Goal: Task Accomplishment & Management: Manage account settings

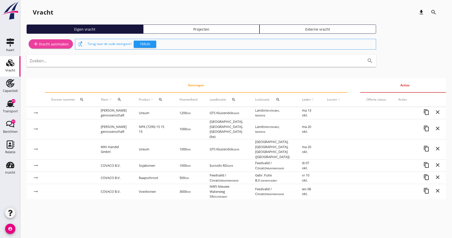
click at [40, 46] on div "add Vracht aanmaken" at bounding box center [51, 44] width 36 height 6
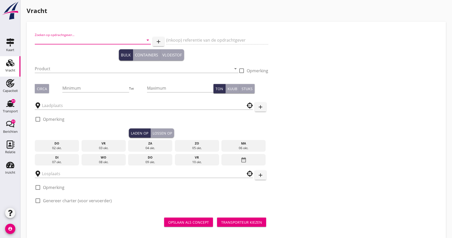
click at [56, 40] on input "Zoeken op opdrachtgever..." at bounding box center [86, 40] width 102 height 8
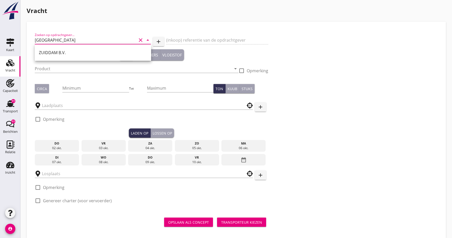
click at [45, 53] on div "ZUIDDAM B.V." at bounding box center [93, 53] width 108 height 6
type input "ZUIDDAM B.V."
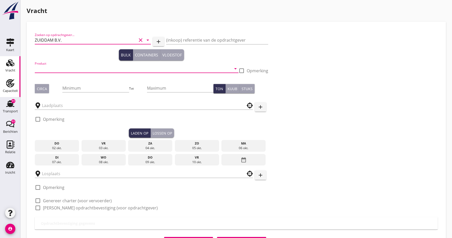
drag, startPoint x: 40, startPoint y: 70, endPoint x: 19, endPoint y: 90, distance: 28.2
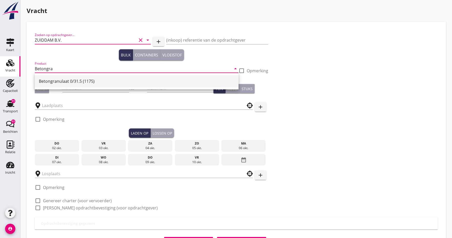
click at [59, 82] on div "Betongranulaat 0/31.5 (1175)" at bounding box center [137, 81] width 196 height 6
type input "Betongranulaat 0/31.5 (1175)"
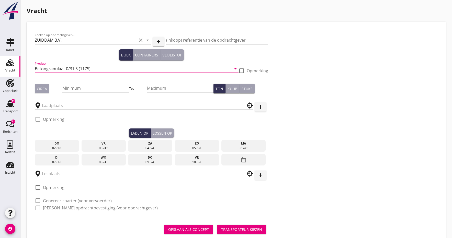
drag, startPoint x: 37, startPoint y: 90, endPoint x: 56, endPoint y: 89, distance: 18.7
click at [37, 90] on div "Circa" at bounding box center [42, 88] width 10 height 5
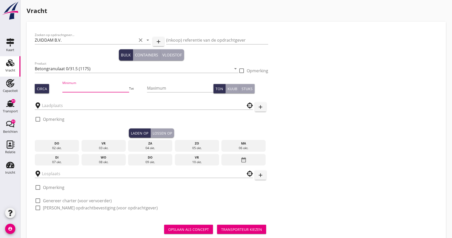
click at [73, 87] on input "Minimum" at bounding box center [95, 88] width 66 height 8
type input "675"
click at [58, 104] on input "text" at bounding box center [140, 106] width 197 height 8
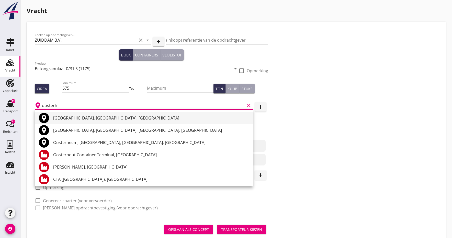
click at [62, 120] on div "[GEOGRAPHIC_DATA], [GEOGRAPHIC_DATA], [GEOGRAPHIC_DATA]" at bounding box center [151, 118] width 196 height 6
type input "[GEOGRAPHIC_DATA], [GEOGRAPHIC_DATA], [GEOGRAPHIC_DATA]"
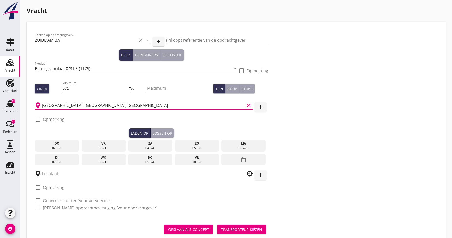
drag, startPoint x: 247, startPoint y: 145, endPoint x: 242, endPoint y: 145, distance: 4.6
click at [247, 145] on div "ma" at bounding box center [244, 143] width 42 height 5
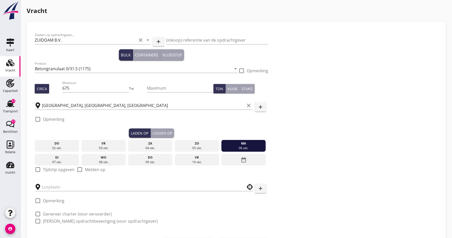
click at [38, 169] on div at bounding box center [38, 169] width 9 height 9
checkbox input "true"
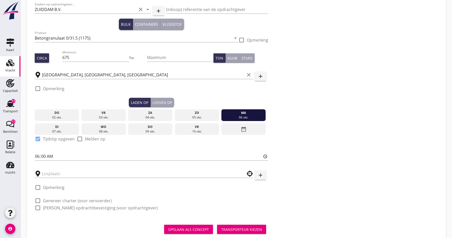
scroll to position [45, 0]
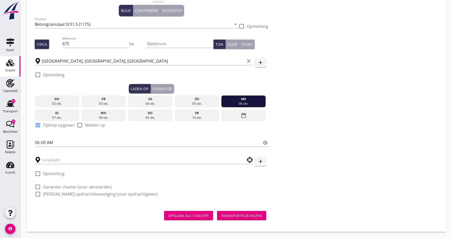
click at [163, 90] on div "Lossen op" at bounding box center [162, 88] width 19 height 5
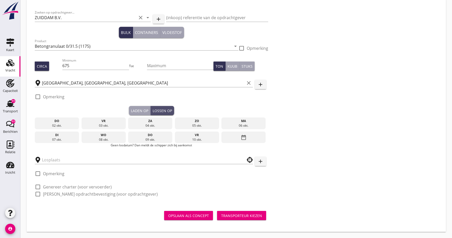
scroll to position [23, 0]
click at [106, 137] on div "wo" at bounding box center [104, 135] width 42 height 5
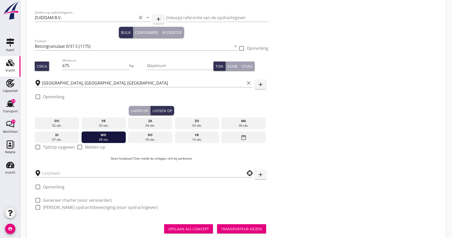
click at [39, 146] on div at bounding box center [38, 147] width 9 height 9
checkbox input "true"
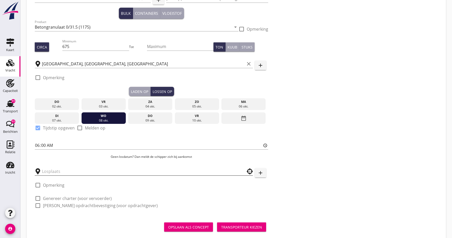
scroll to position [48, 0]
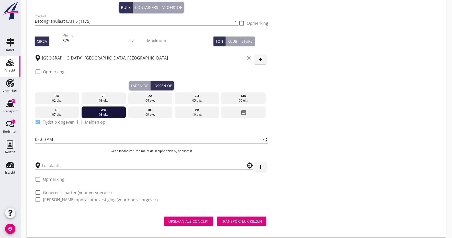
click at [54, 162] on input "text" at bounding box center [140, 166] width 197 height 8
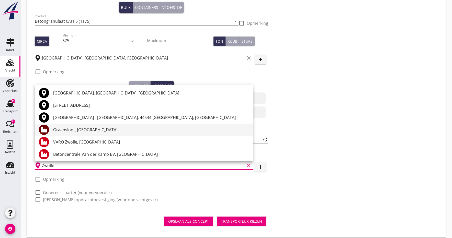
scroll to position [0, 0]
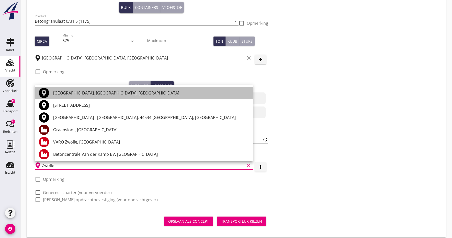
click at [65, 94] on div "[GEOGRAPHIC_DATA], [GEOGRAPHIC_DATA], [GEOGRAPHIC_DATA]" at bounding box center [151, 93] width 196 height 6
type input "[GEOGRAPHIC_DATA], [GEOGRAPHIC_DATA], [GEOGRAPHIC_DATA]"
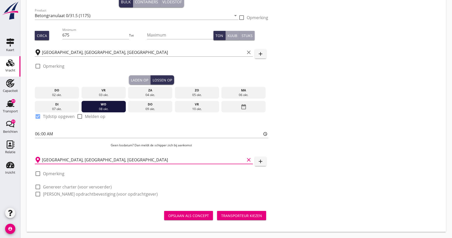
scroll to position [53, 0]
click at [237, 216] on div "Transporteur kiezen" at bounding box center [241, 215] width 41 height 5
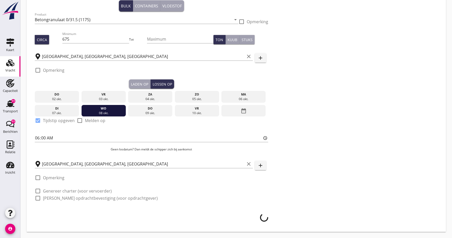
scroll to position [49, 0]
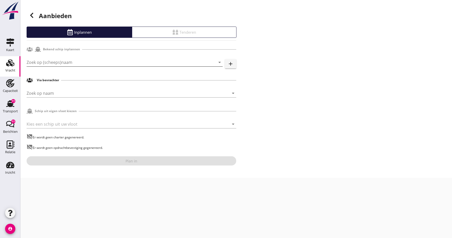
click at [49, 62] on input "Zoek op (scheeps)naam" at bounding box center [118, 62] width 182 height 8
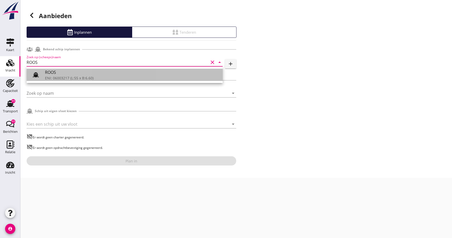
click at [55, 76] on div "ENI: 06003217 (L:55 x B:6.60)" at bounding box center [132, 77] width 174 height 5
type input "ROOS"
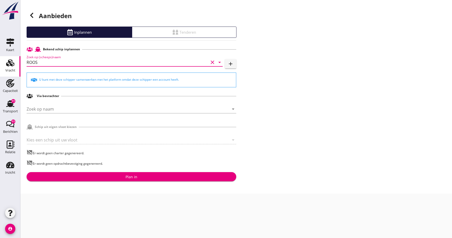
click at [151, 179] on div "Plan in" at bounding box center [132, 176] width 202 height 5
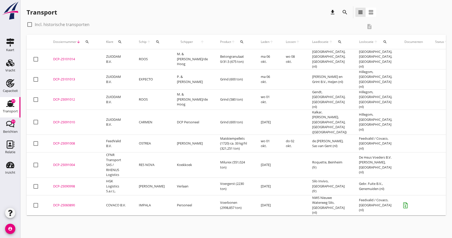
click at [64, 58] on div "DCP-25101014" at bounding box center [73, 59] width 41 height 5
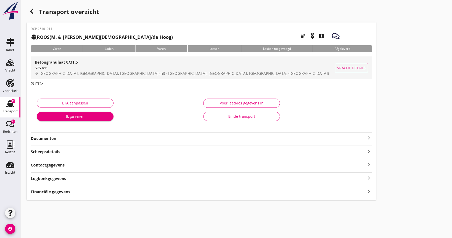
click at [67, 68] on div "675 ton" at bounding box center [185, 67] width 300 height 5
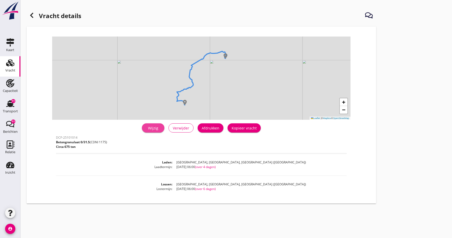
click at [157, 129] on div "Wijzig" at bounding box center [153, 128] width 14 height 5
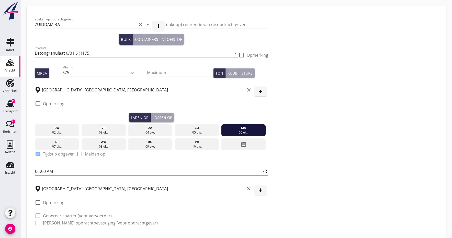
click at [39, 104] on div at bounding box center [38, 103] width 9 height 9
checkbox input "true"
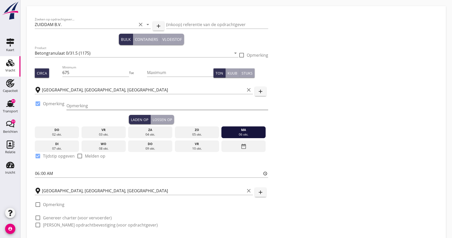
click at [96, 109] on input "Opmerking" at bounding box center [167, 106] width 202 height 8
type input "t"
click at [88, 106] on input "tel. [PERSON_NAME]" at bounding box center [167, 106] width 202 height 8
click at [110, 105] on input "tel. van de Beeten" at bounding box center [167, 106] width 202 height 8
type input "tel. van de Beeten tel. [PHONE_NUMBER]"
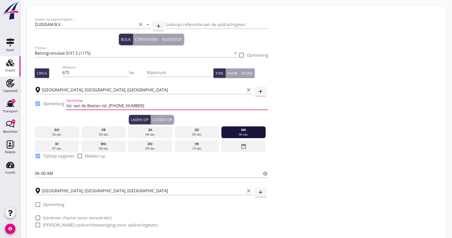
click at [38, 205] on div at bounding box center [38, 205] width 9 height 9
checkbox input "true"
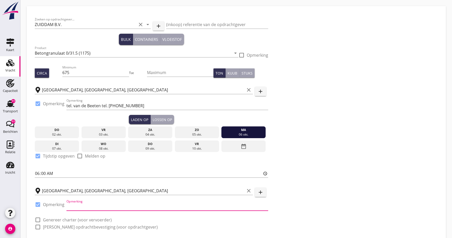
click at [94, 206] on input "Opmerking" at bounding box center [167, 207] width 202 height 8
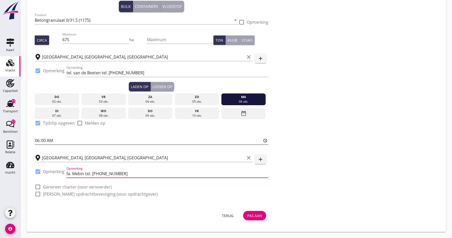
scroll to position [33, 0]
type input "fa. Mebin tel. [PHONE_NUMBER]"
click at [255, 218] on div "Pas aan" at bounding box center [254, 215] width 15 height 5
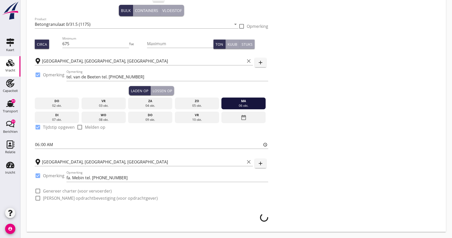
scroll to position [29, 0]
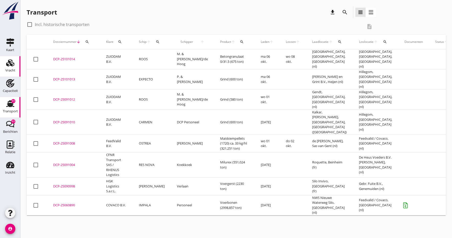
click at [10, 66] on icon "Vracht" at bounding box center [10, 63] width 8 height 8
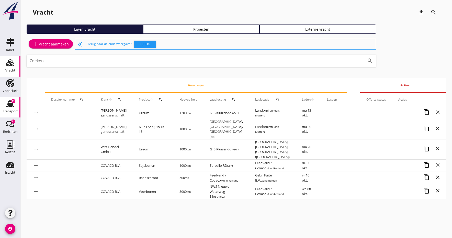
click at [9, 108] on div "Transport" at bounding box center [10, 111] width 15 height 7
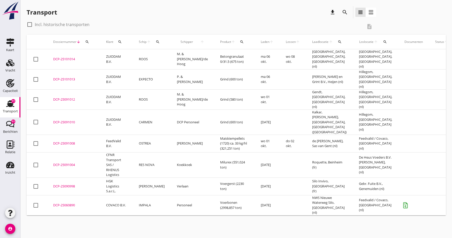
click at [70, 57] on div "DCP-25101014" at bounding box center [73, 59] width 41 height 5
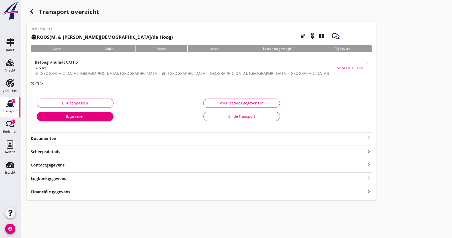
click at [50, 137] on strong "Documenten" at bounding box center [198, 139] width 335 height 6
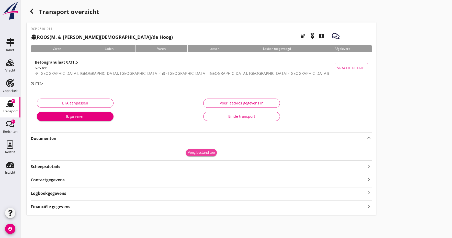
click at [199, 152] on div "Voeg bestand toe" at bounding box center [201, 152] width 27 height 5
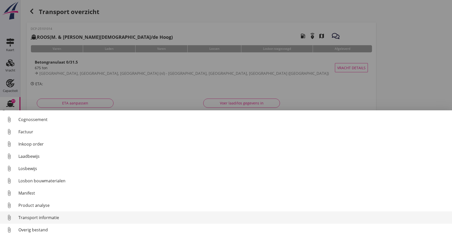
scroll to position [24, 0]
click at [28, 219] on div "Transport informatie" at bounding box center [233, 218] width 430 height 6
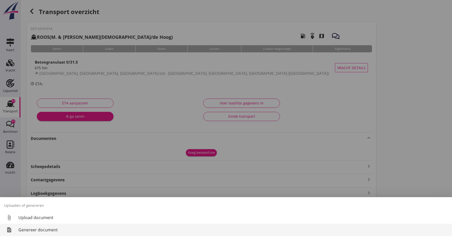
click at [30, 231] on div "Genereer document" at bounding box center [233, 230] width 430 height 6
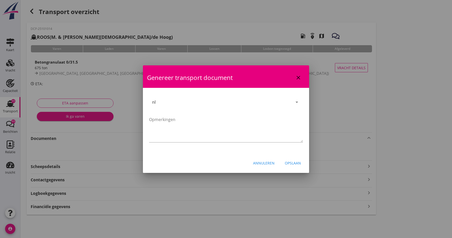
click at [287, 163] on div "Opslaan" at bounding box center [293, 163] width 16 height 5
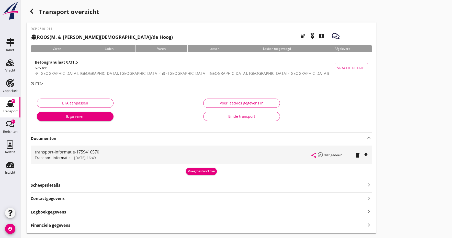
click at [366, 153] on icon "file_download" at bounding box center [366, 155] width 6 height 6
click at [368, 154] on icon "open_in_browser" at bounding box center [366, 155] width 6 height 6
click at [314, 154] on icon "share" at bounding box center [314, 155] width 6 height 6
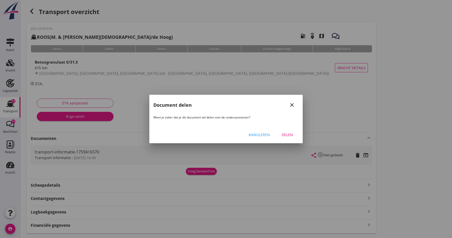
click at [289, 135] on div "Delen" at bounding box center [287, 134] width 14 height 5
